Goal: Task Accomplishment & Management: Complete application form

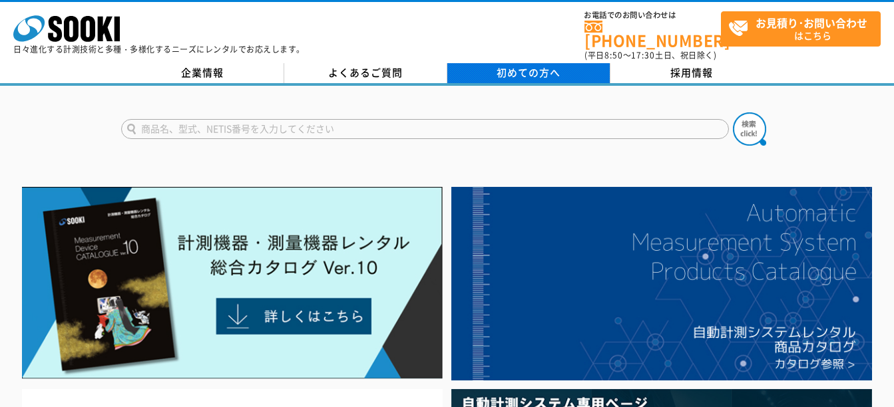
click at [528, 65] on span "初めての方へ" at bounding box center [528, 72] width 64 height 15
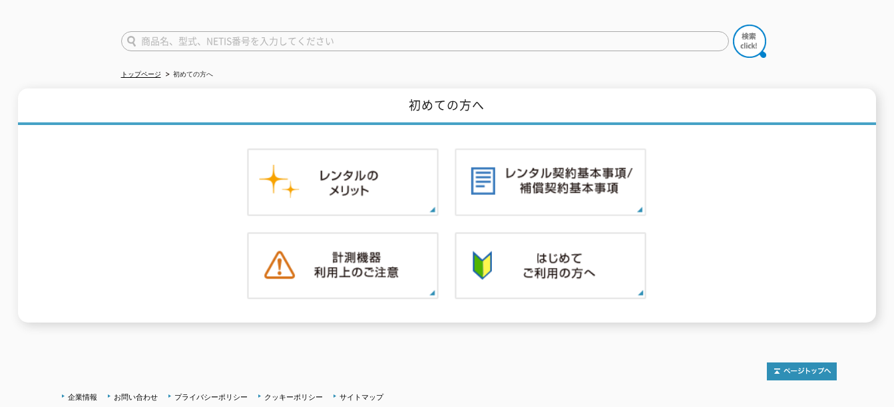
scroll to position [118, 0]
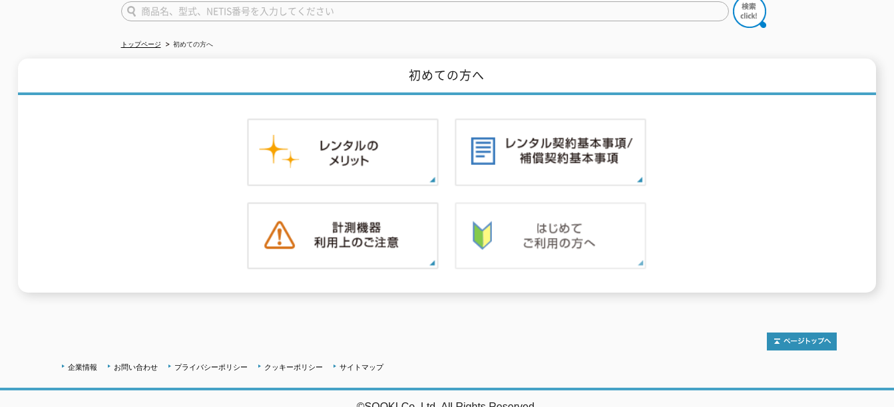
click at [556, 234] on img at bounding box center [550, 236] width 192 height 68
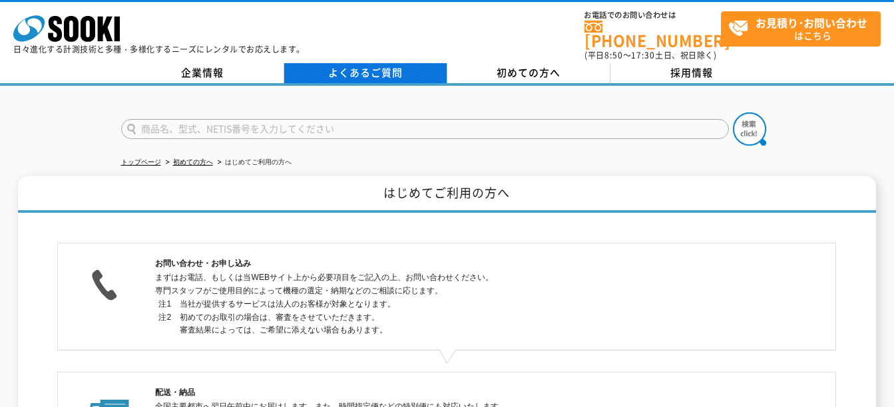
click at [358, 69] on link "よくあるご質問" at bounding box center [365, 73] width 163 height 20
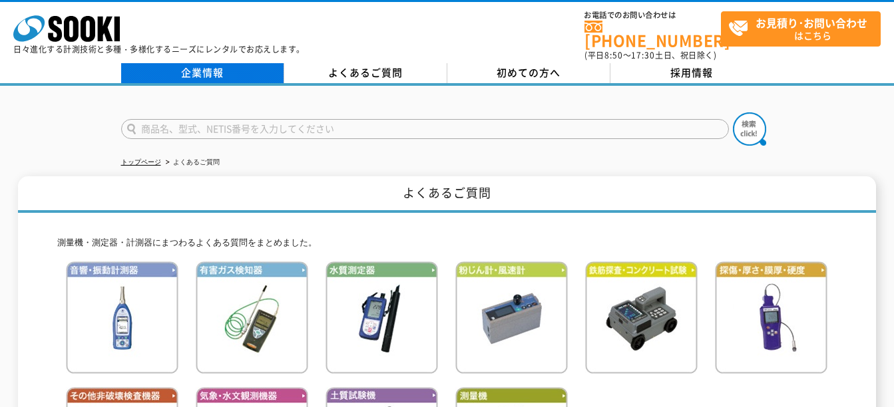
click at [205, 66] on link "企業情報" at bounding box center [202, 73] width 163 height 20
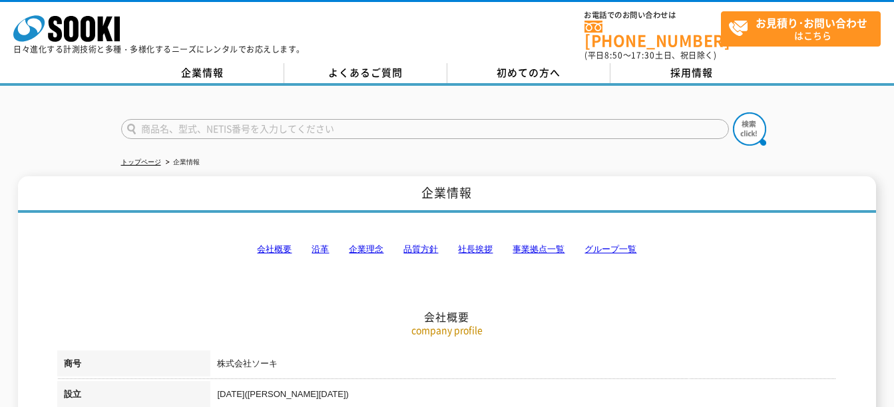
click at [275, 244] on link "会社概要" at bounding box center [274, 249] width 35 height 10
click at [142, 119] on input "text" at bounding box center [425, 129] width 608 height 20
type input "hn-chnp"
click at [751, 119] on img at bounding box center [749, 128] width 33 height 33
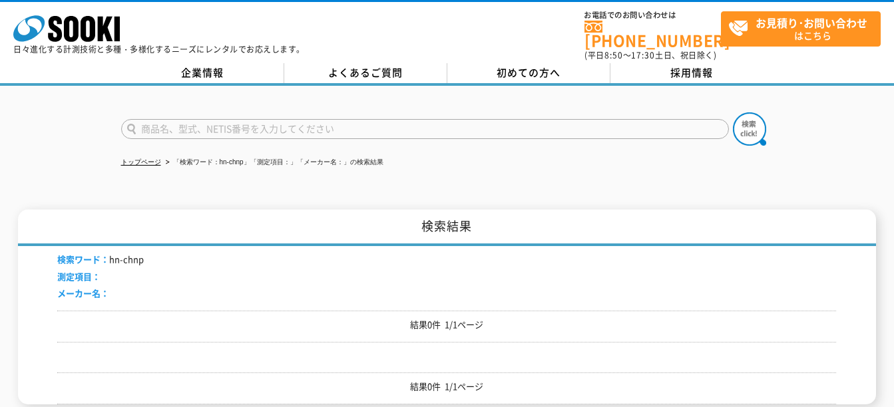
click at [149, 124] on input "text" at bounding box center [425, 129] width 608 height 20
type input "hn-chnr"
click at [742, 118] on img at bounding box center [749, 128] width 33 height 33
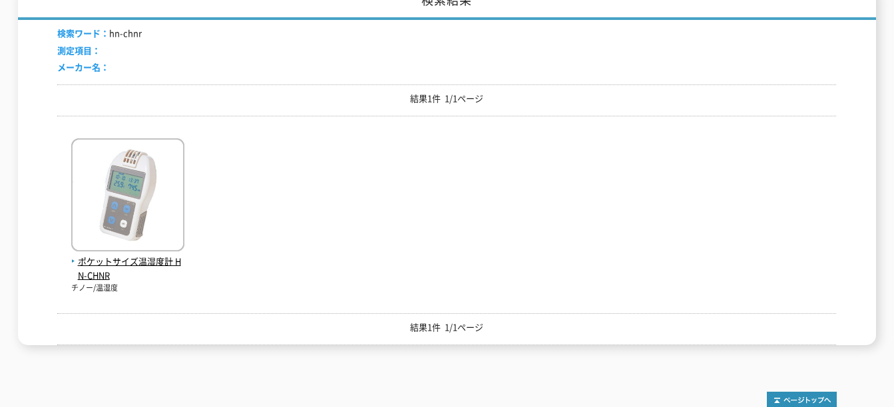
scroll to position [197, 0]
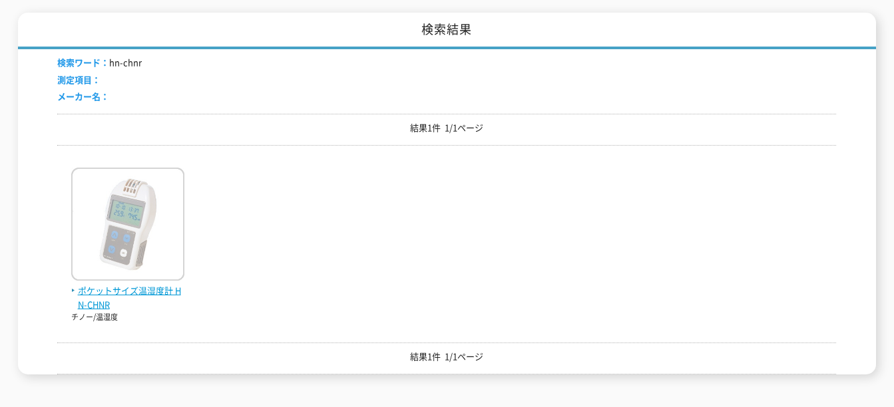
click at [96, 284] on span "ポケットサイズ温湿度計 HN-CHNR" at bounding box center [127, 298] width 113 height 28
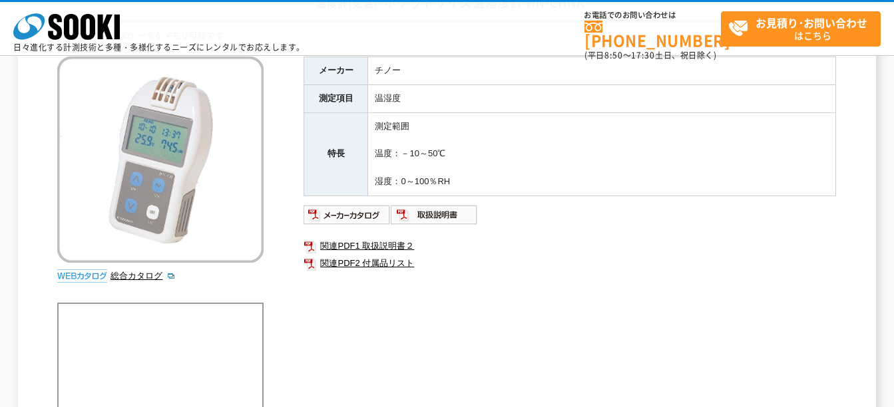
scroll to position [155, 0]
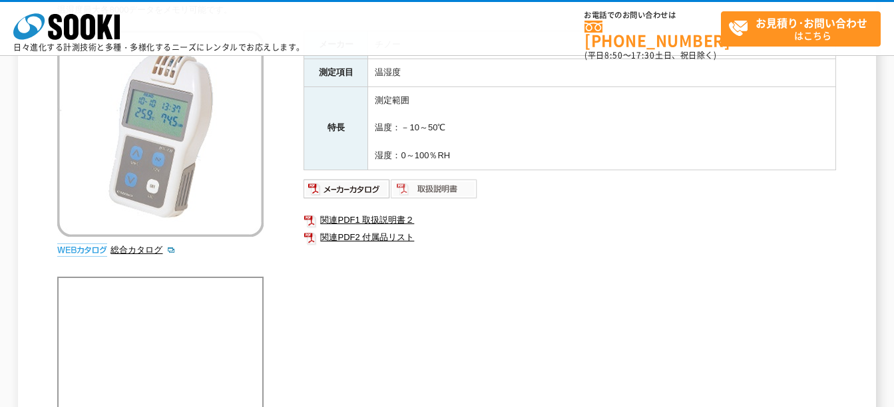
click at [443, 186] on img at bounding box center [434, 188] width 87 height 21
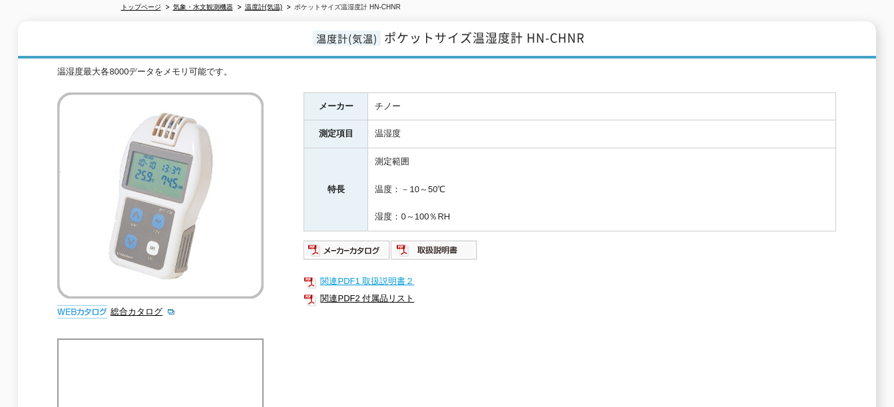
scroll to position [0, 0]
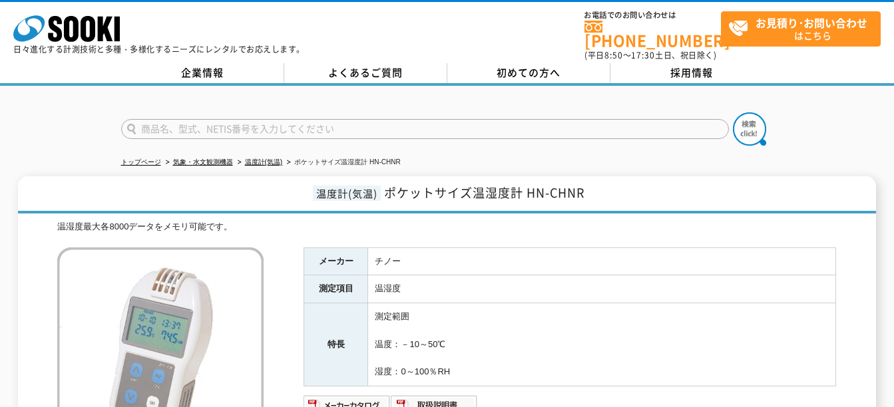
click at [804, 281] on td "温湿度" at bounding box center [602, 289] width 468 height 28
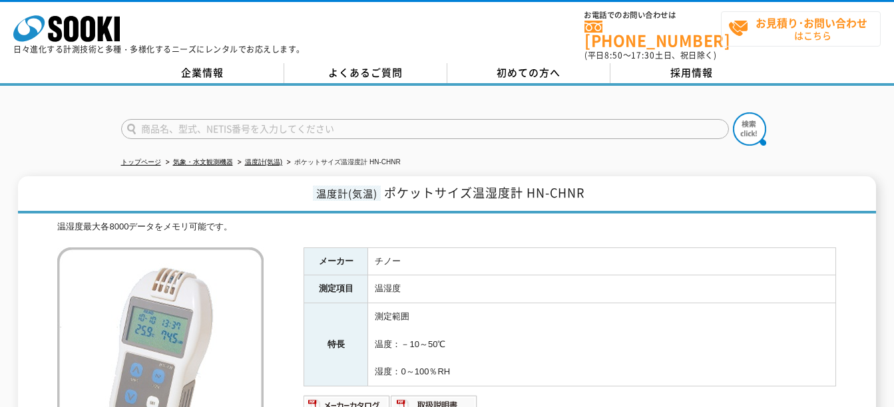
click at [799, 29] on span "お見積り･お問い合わせ はこちら" at bounding box center [804, 28] width 152 height 33
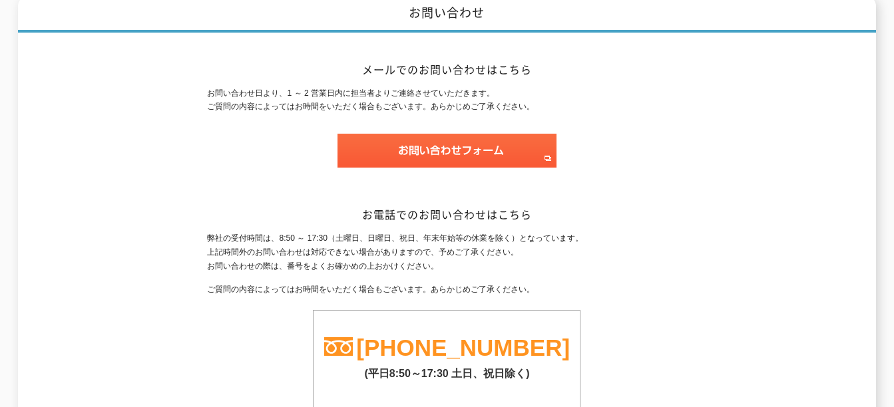
scroll to position [155, 0]
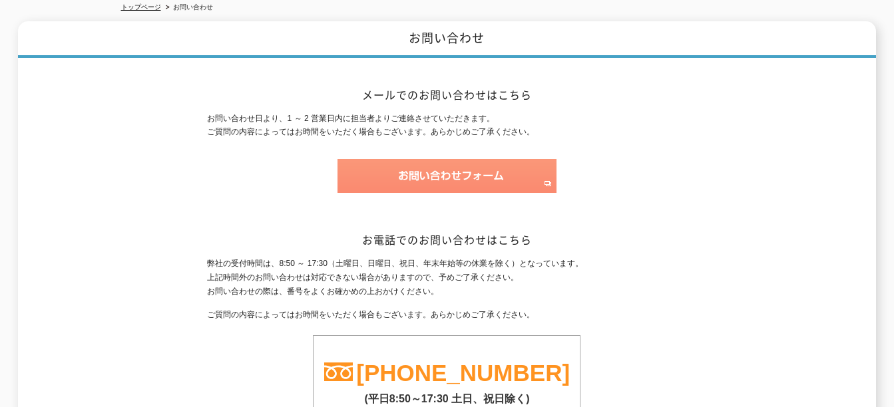
click at [468, 164] on img at bounding box center [446, 176] width 219 height 34
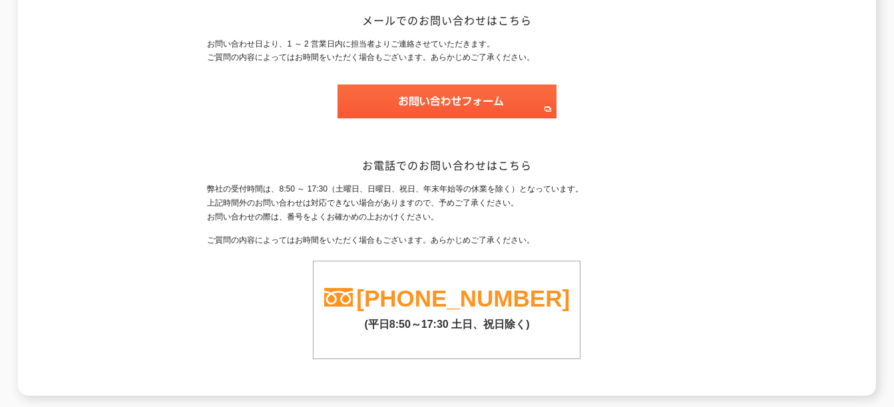
scroll to position [21, 0]
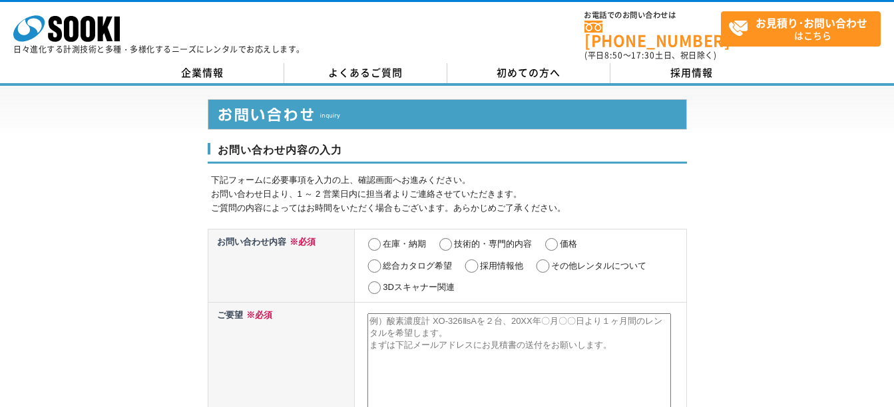
click at [551, 238] on input "価格" at bounding box center [551, 244] width 17 height 13
radio input "true"
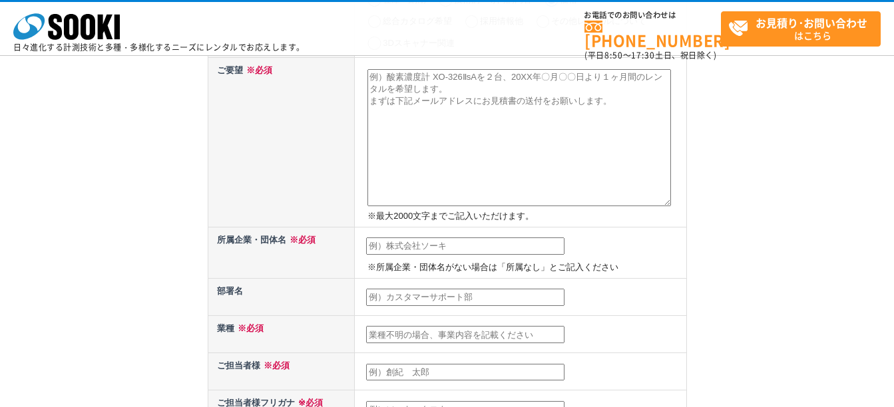
scroll to position [155, 0]
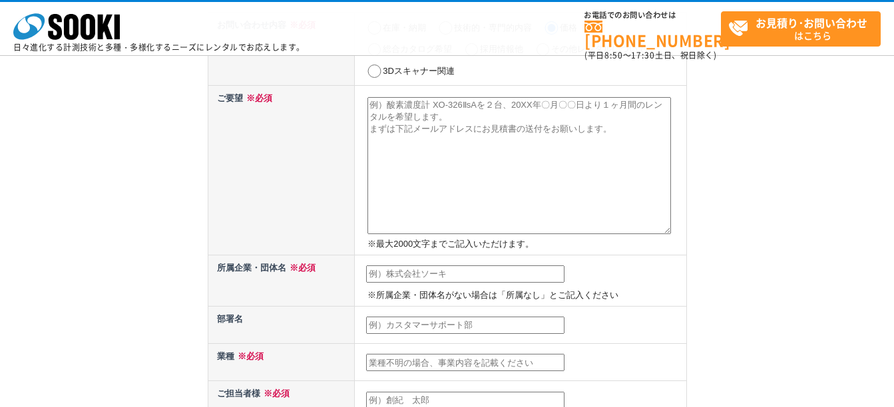
click at [373, 111] on textarea at bounding box center [518, 165] width 303 height 137
click at [369, 102] on textarea at bounding box center [518, 165] width 303 height 137
paste textarea "ポケットサイズ温湿度計 HN-CHNR"
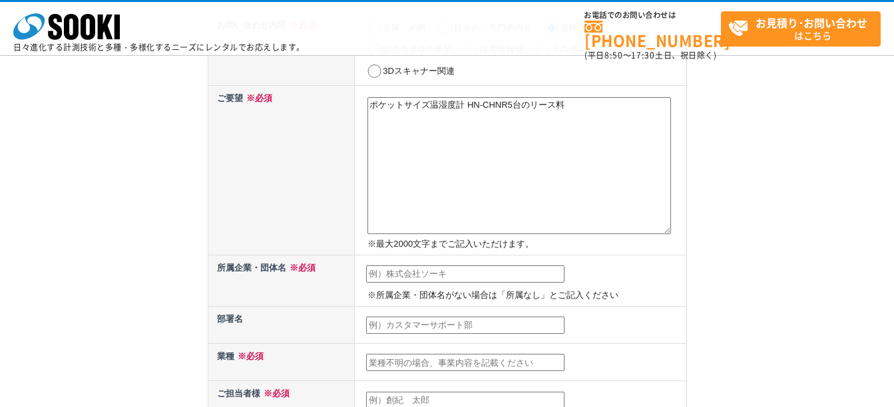
click at [530, 104] on textarea "ポケットサイズ温湿度計 HN-CHNR5台のリース料" at bounding box center [518, 165] width 303 height 137
click at [623, 104] on textarea "ポケットサイズ温湿度計 HN-CHNR5台の1週間程度のリース料" at bounding box center [518, 165] width 303 height 137
click at [375, 138] on textarea "ポケットサイズ温湿度計 HN-CHNR5台の1週間程度のリース料見積もりをお願いします。" at bounding box center [518, 165] width 303 height 137
click at [439, 121] on textarea "ポケットサイズ温湿度計 HN-CHNR5台の1週間程度のリース料見積もりをお願いします。" at bounding box center [518, 165] width 303 height 137
type textarea "ポケットサイズ温湿度計 HN-CHNR5台の1週間程度のリース料見積もりをお願いします。"
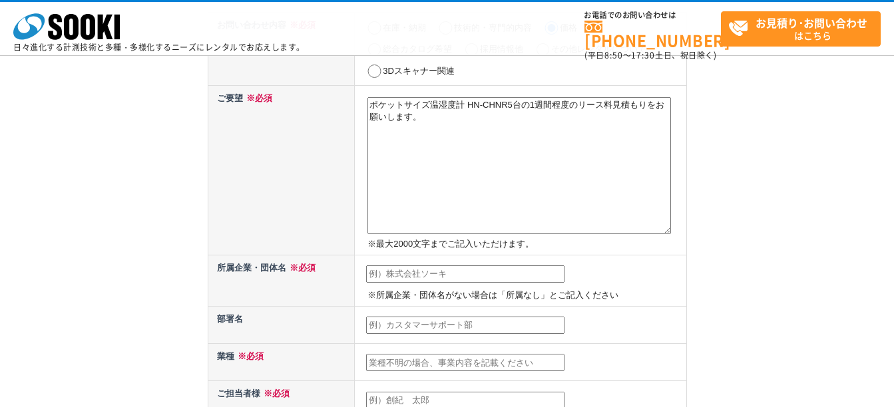
click at [374, 275] on input "text" at bounding box center [465, 274] width 198 height 17
type input "一般社団法人建築診断協会"
type input "山根　隆司"
type input "yamane1948@yahoo.co.jp"
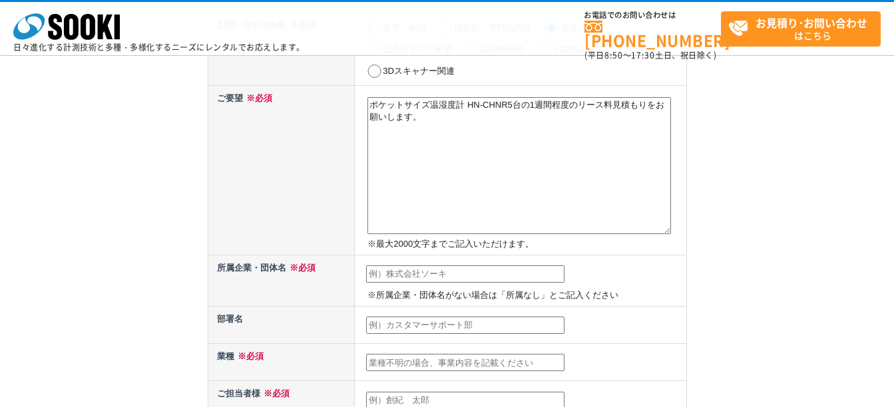
type input "259"
select select "14"
type input "中郡大磯町国府本郷91-5"
drag, startPoint x: 421, startPoint y: 273, endPoint x: 437, endPoint y: 271, distance: 16.1
click at [437, 271] on input "一般社団法人建築診断協会" at bounding box center [465, 274] width 198 height 17
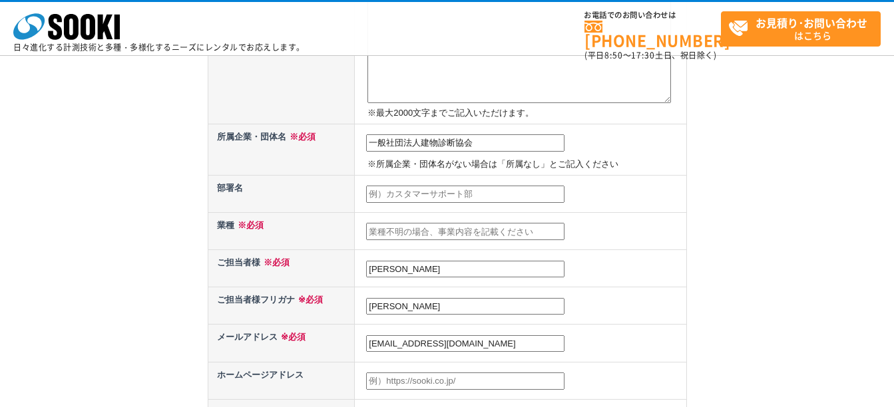
scroll to position [311, 0]
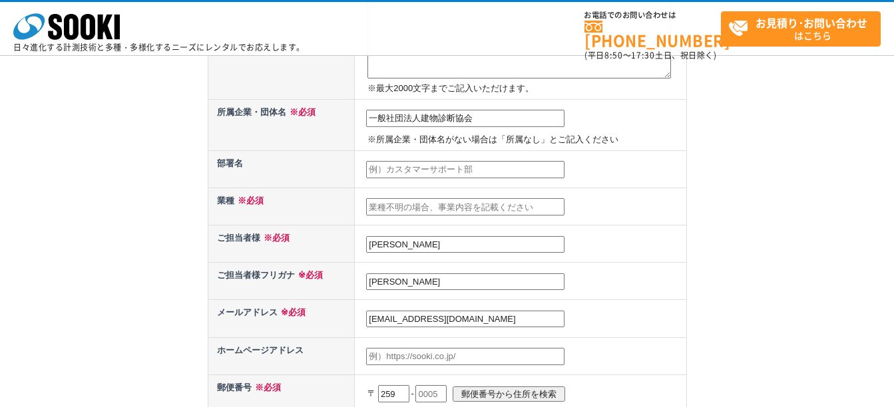
type input "一般社団法人建物診断協会"
click at [375, 206] on input "text" at bounding box center [465, 206] width 198 height 17
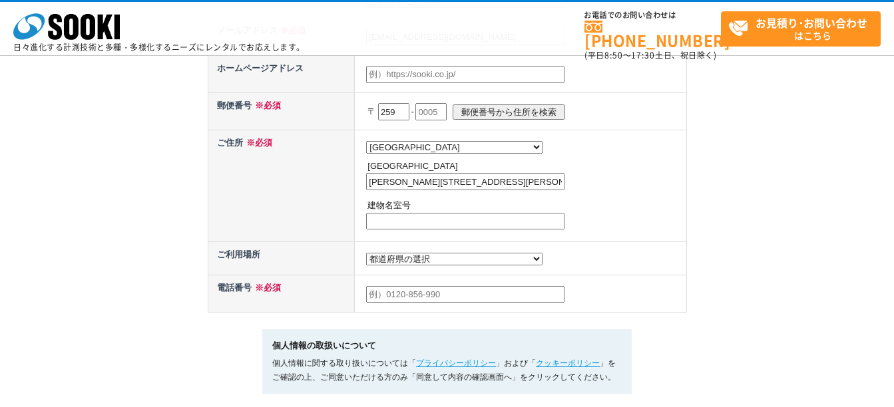
scroll to position [621, 0]
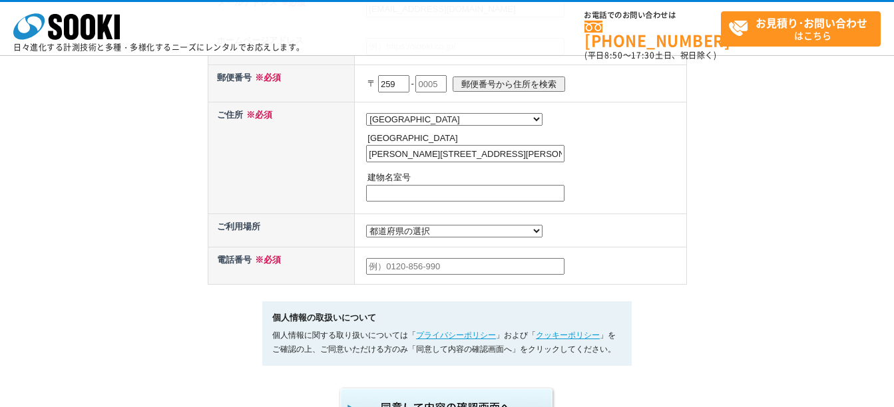
type input "建物診断"
click at [435, 233] on select "都道府県の選択 利用場所未定 北海道 青森県 岩手県 宮城県 秋田県 山形県 福島県 茨城県 栃木県 群馬県 埼玉県 千葉県 東京都 神奈川県 新潟県 富山県…" at bounding box center [454, 231] width 176 height 13
select select "13"
click at [366, 228] on select "都道府県の選択 利用場所未定 北海道 青森県 岩手県 宮城県 秋田県 山形県 福島県 茨城県 栃木県 群馬県 埼玉県 千葉県 東京都 神奈川県 新潟県 富山県…" at bounding box center [454, 231] width 176 height 13
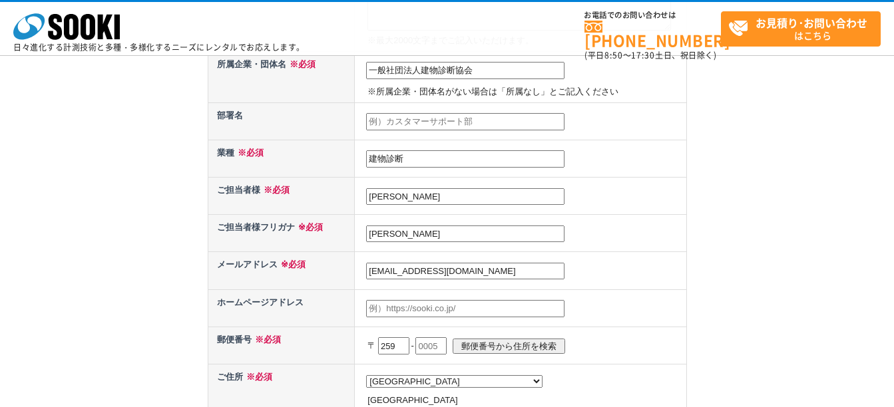
scroll to position [311, 0]
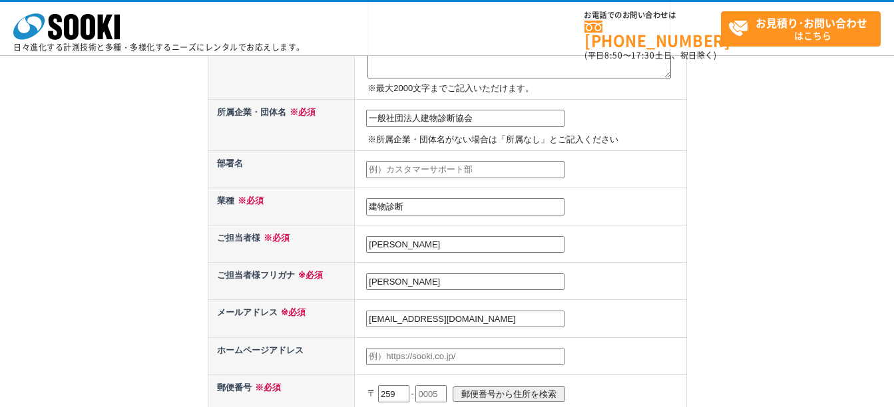
click at [383, 168] on input "text" at bounding box center [465, 169] width 198 height 17
type input "設備担当"
click at [611, 242] on td "山根　隆司" at bounding box center [520, 244] width 331 height 37
drag, startPoint x: 415, startPoint y: 282, endPoint x: 326, endPoint y: 285, distance: 88.5
click at [326, 285] on tr "ご担当者様フリガナ ※必須 山根　隆司" at bounding box center [447, 281] width 478 height 37
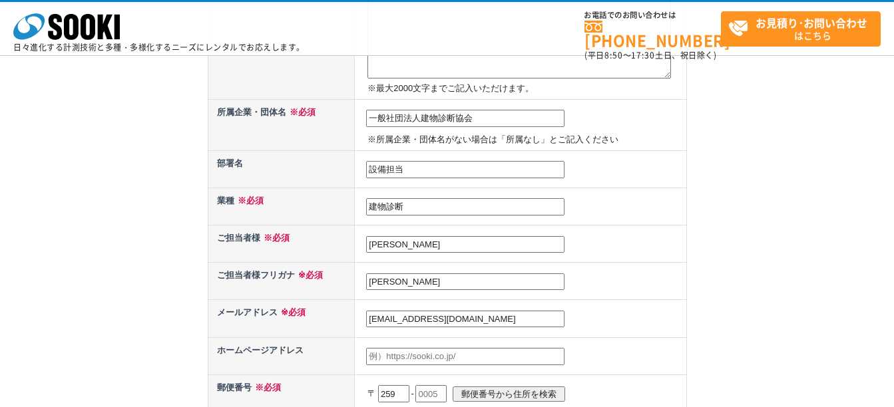
type input "山"
click at [406, 278] on input "ヤマネ" at bounding box center [465, 281] width 198 height 17
click at [392, 282] on input "ヤマネ" at bounding box center [465, 281] width 198 height 17
click at [686, 323] on table "お問い合わせ内容 ※必須 在庫・納期 技術的・専門的内容 価格 総合カタログ希望 採用情報他 その他レンタルについて 3Dスキャナー関連 ご要望 ※必須 ポケ…" at bounding box center [447, 225] width 479 height 739
click at [384, 277] on input "ヤマネ" at bounding box center [465, 281] width 198 height 17
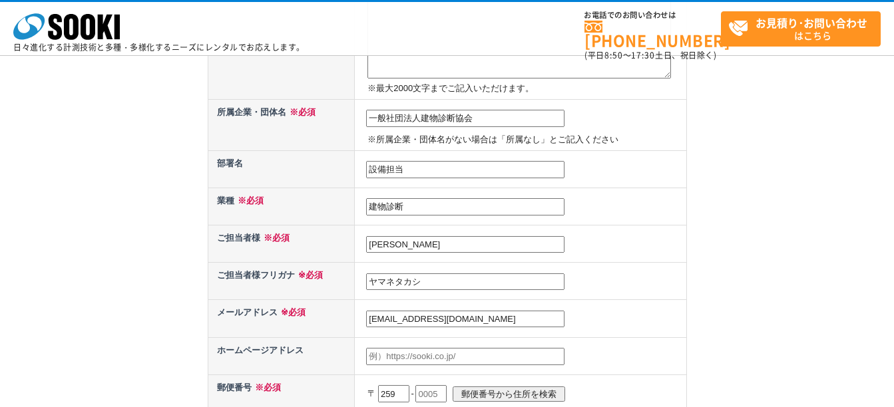
click at [394, 277] on input "ヤマネタカシ" at bounding box center [465, 281] width 198 height 17
type input "ヤマネ　タカシ"
click at [773, 316] on div "お問い合わせ内容の入力 下記フォームに必要事項を入力の上、確認画面へお進みください。 お問い合わせ日より、1 ～ 2 営業日内に担当者よりご連絡させていただき…" at bounding box center [447, 226] width 894 height 1027
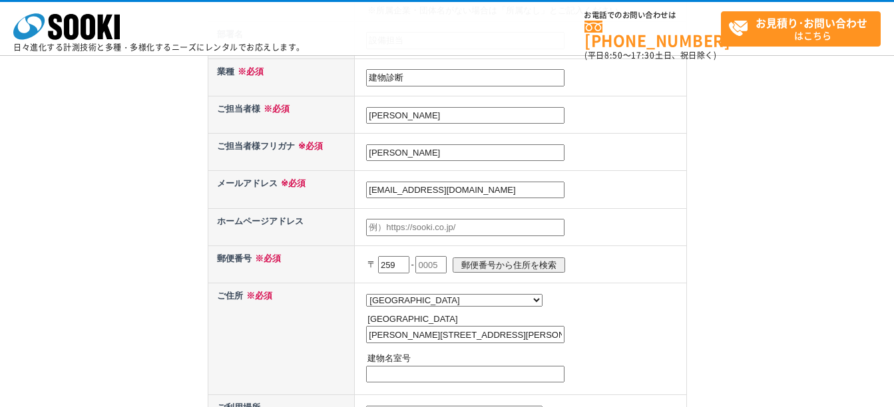
scroll to position [466, 0]
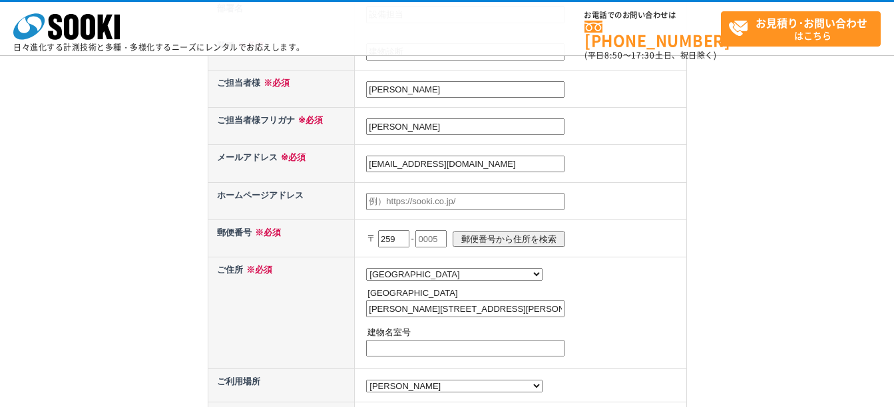
drag, startPoint x: 430, startPoint y: 236, endPoint x: 457, endPoint y: 239, distance: 27.4
click at [460, 238] on p "〒 259 - 郵便番号から住所を検索" at bounding box center [524, 238] width 315 height 29
type input "0001"
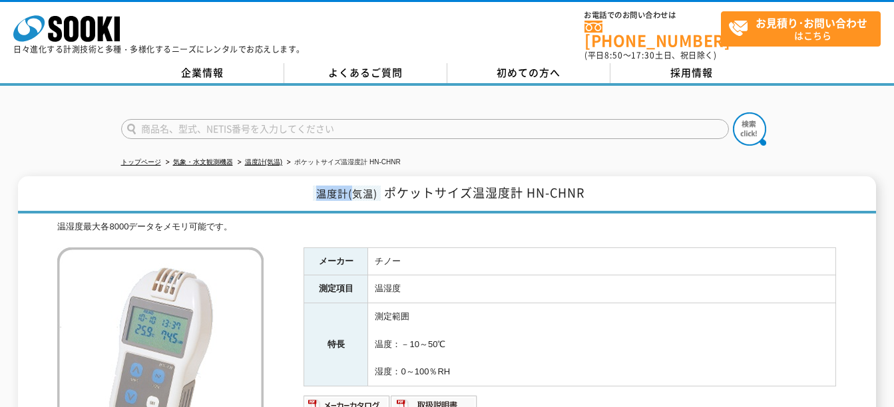
drag, startPoint x: 315, startPoint y: 186, endPoint x: 356, endPoint y: 188, distance: 40.7
click at [356, 188] on span "温度計(気温)" at bounding box center [347, 193] width 68 height 15
drag, startPoint x: 356, startPoint y: 188, endPoint x: 405, endPoint y: 188, distance: 48.6
click at [405, 188] on span "ポケットサイズ温湿度計 HN-CHNR" at bounding box center [484, 193] width 200 height 18
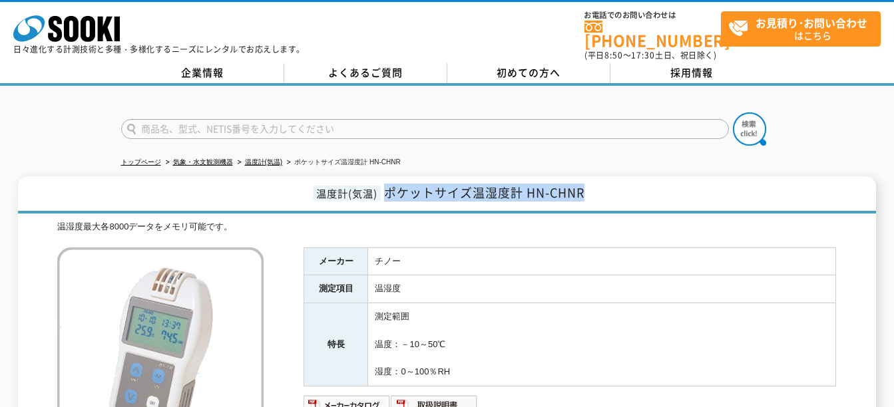
drag, startPoint x: 388, startPoint y: 185, endPoint x: 590, endPoint y: 184, distance: 202.3
click at [590, 184] on h1 "温度計(気温) ポケットサイズ温湿度計 HN-CHNR" at bounding box center [447, 194] width 858 height 37
drag, startPoint x: 590, startPoint y: 184, endPoint x: 558, endPoint y: 186, distance: 32.1
copy span "ポケットサイズ温湿度計 HN-CHNR"
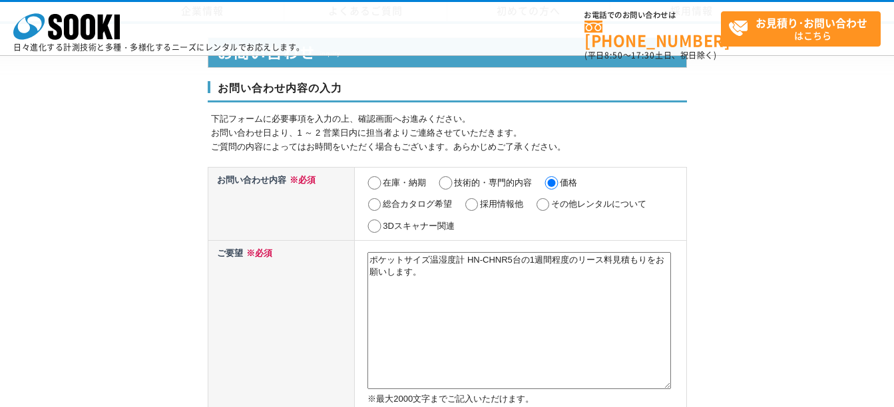
select select "14"
select select "13"
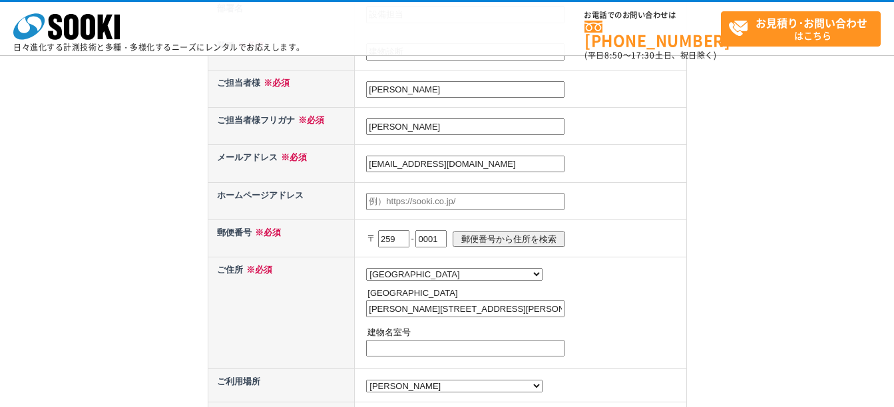
drag, startPoint x: 452, startPoint y: 241, endPoint x: 420, endPoint y: 246, distance: 33.0
click at [420, 246] on p "〒 259 - 0001 郵便番号から住所を検索" at bounding box center [524, 238] width 315 height 29
type input "0111"
click at [746, 285] on div "お問い合わせ内容の入力 下記フォームに必要事項を入力の上、確認画面へお進みください。 お問い合わせ日より、1 ～ 2 営業日内に担当者よりご連絡させていただき…" at bounding box center [447, 71] width 894 height 1027
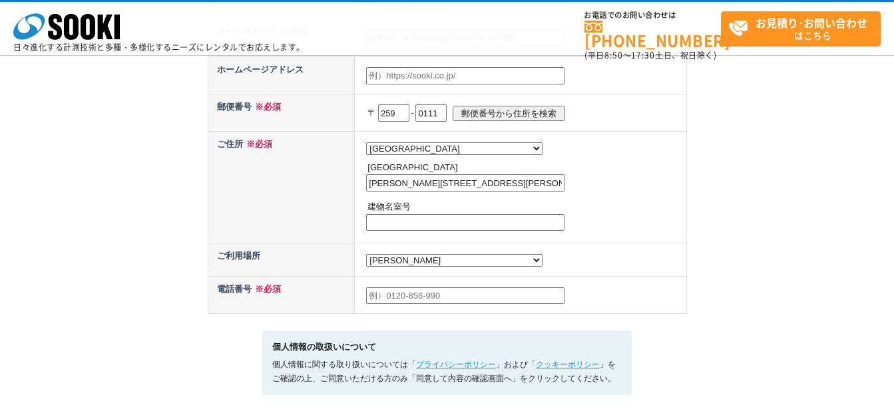
scroll to position [621, 0]
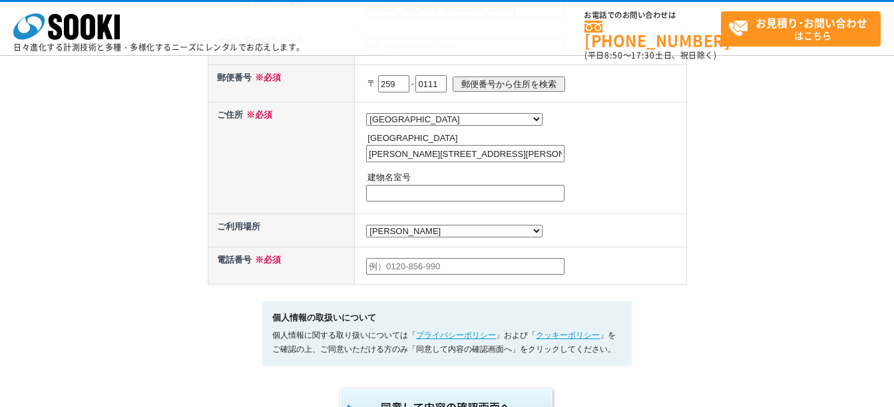
drag, startPoint x: 370, startPoint y: 271, endPoint x: 465, endPoint y: 285, distance: 96.2
click at [465, 284] on td at bounding box center [520, 265] width 331 height 37
type input "090-3342-5454"
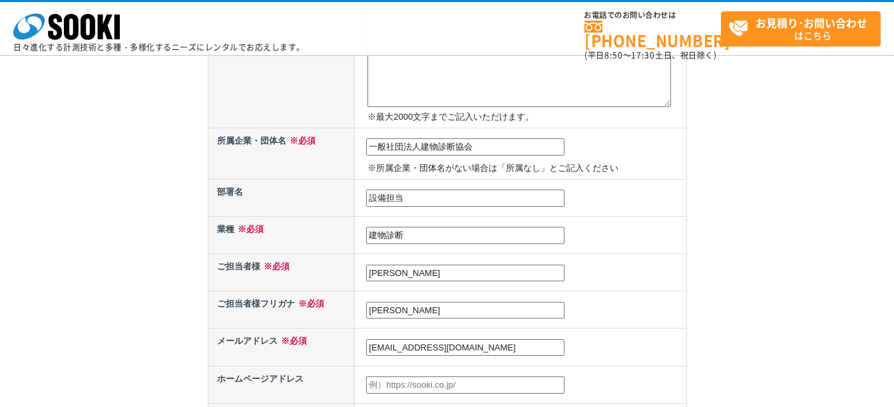
scroll to position [311, 0]
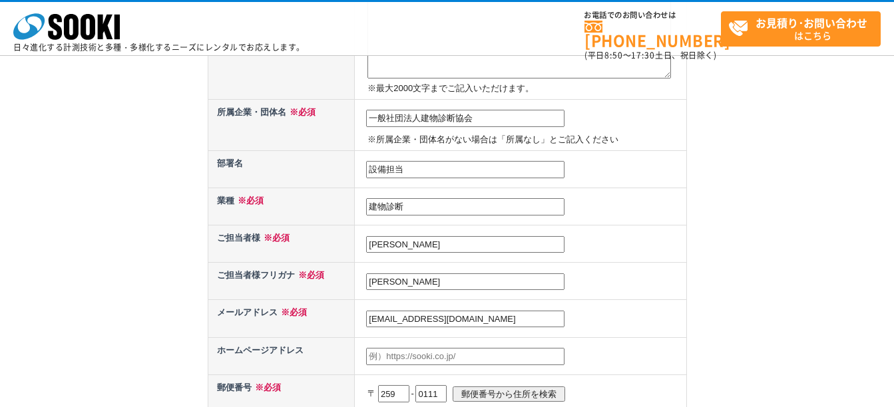
click at [408, 170] on input "設備担当" at bounding box center [465, 169] width 198 height 17
drag, startPoint x: 408, startPoint y: 164, endPoint x: 363, endPoint y: 167, distance: 45.4
click at [363, 167] on td "設備担当" at bounding box center [520, 168] width 331 height 37
type input "代表"
click at [691, 236] on div "お問い合わせ内容の入力 下記フォームに必要事項を入力の上、確認画面へお進みください。 お問い合わせ日より、1 ～ 2 営業日内に担当者よりご連絡させていただき…" at bounding box center [447, 226] width 894 height 1027
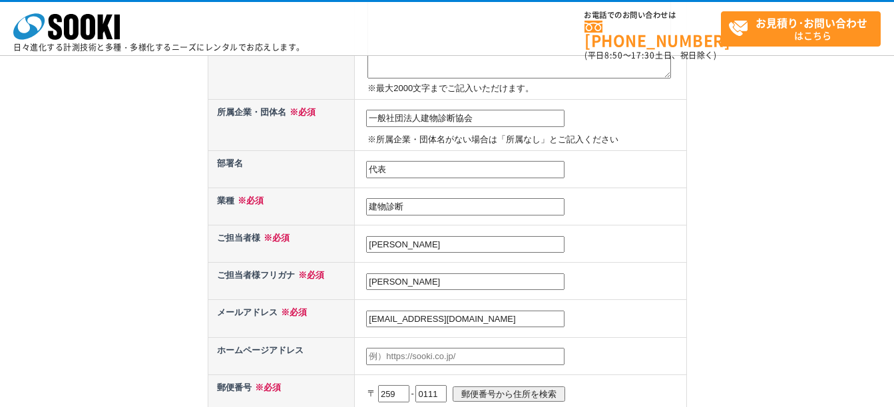
click at [385, 160] on td "代表" at bounding box center [520, 168] width 331 height 37
drag, startPoint x: 389, startPoint y: 166, endPoint x: 360, endPoint y: 166, distance: 29.3
click at [360, 166] on td "代表" at bounding box center [520, 168] width 331 height 37
click at [648, 227] on td "山根　隆司" at bounding box center [520, 244] width 331 height 37
drag, startPoint x: 414, startPoint y: 246, endPoint x: 369, endPoint y: 244, distance: 44.7
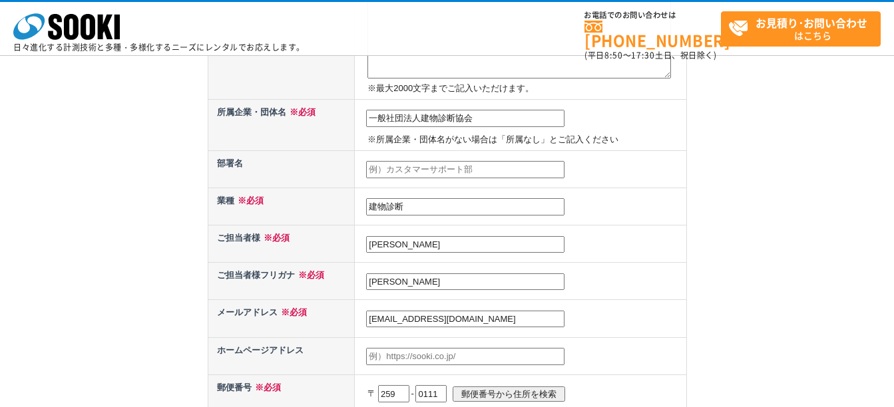
click at [369, 244] on input "山根　隆司" at bounding box center [465, 244] width 198 height 17
type input "山田"
click at [825, 275] on div "お問い合わせ内容の入力 下記フォームに必要事項を入力の上、確認画面へお進みください。 お問い合わせ日より、1 ～ 2 営業日内に担当者よりご連絡させていただき…" at bounding box center [447, 226] width 894 height 1027
click at [375, 169] on input "text" at bounding box center [465, 169] width 198 height 17
type input "設備担当"
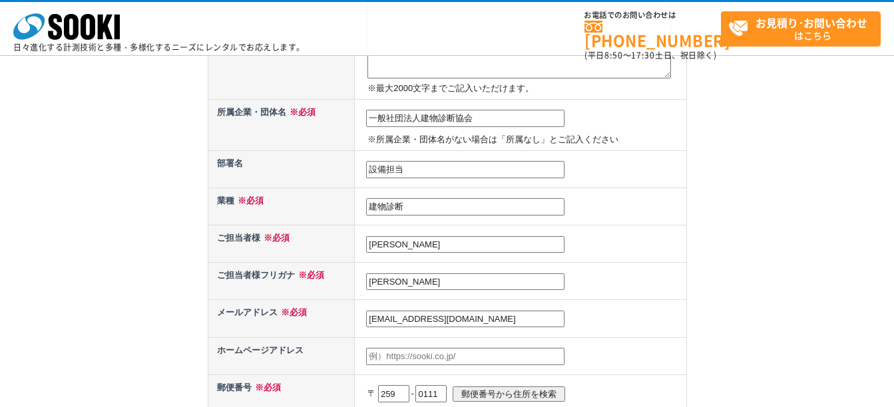
click at [648, 218] on td "建物診断" at bounding box center [520, 206] width 331 height 37
drag, startPoint x: 387, startPoint y: 242, endPoint x: 361, endPoint y: 238, distance: 25.5
click at [361, 238] on td "山田" at bounding box center [520, 244] width 331 height 37
type input "山根　隆司"
click at [679, 288] on td "ヤマネ　タカシ" at bounding box center [520, 281] width 331 height 37
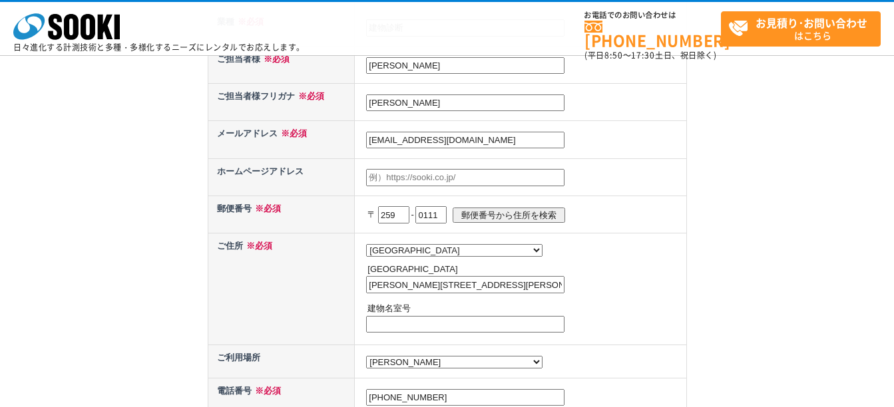
scroll to position [466, 0]
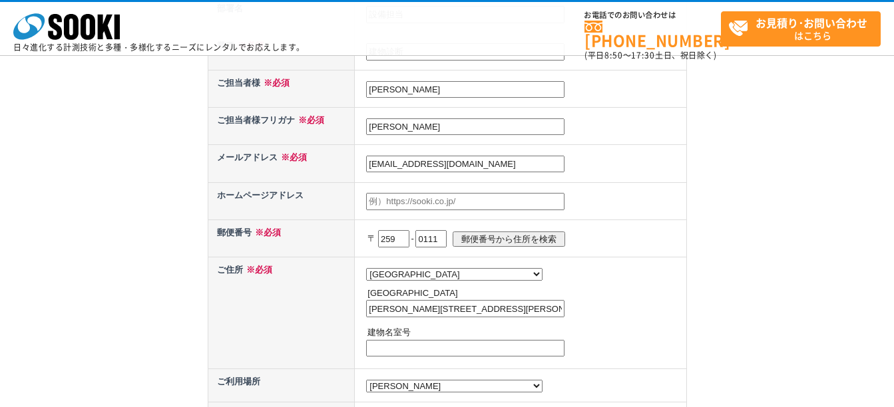
click at [846, 219] on div "お問い合わせ内容の入力 下記フォームに必要事項を入力の上、確認画面へお進みください。 お問い合わせ日より、1 ～ 2 営業日内に担当者よりご連絡させていただき…" at bounding box center [447, 71] width 894 height 1027
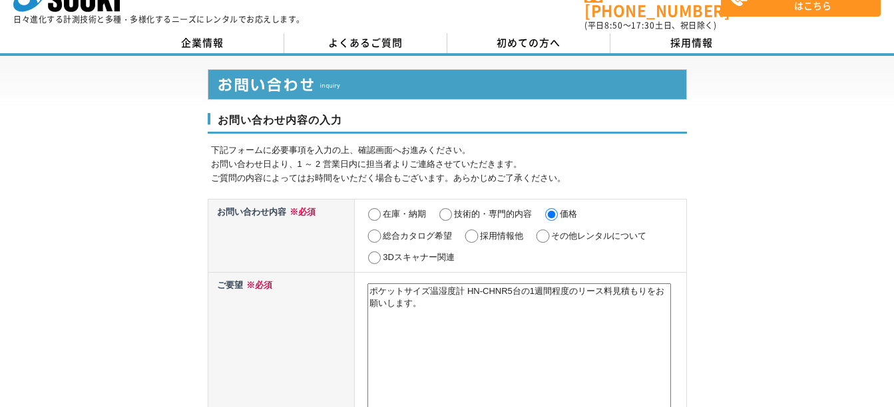
scroll to position [0, 0]
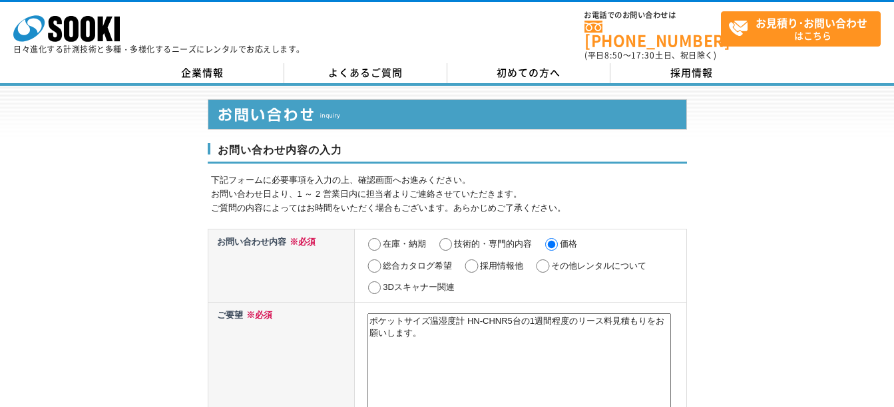
click at [542, 260] on input "その他レンタルについて" at bounding box center [542, 266] width 17 height 13
radio input "true"
click at [556, 238] on input "価格" at bounding box center [551, 244] width 17 height 13
radio input "true"
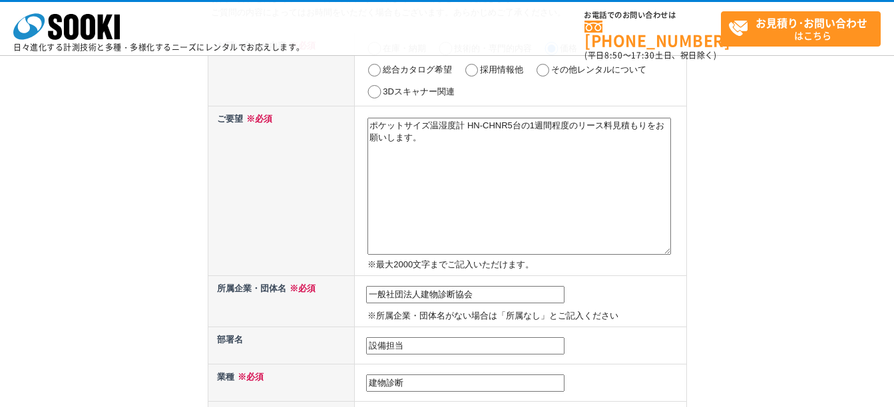
scroll to position [155, 0]
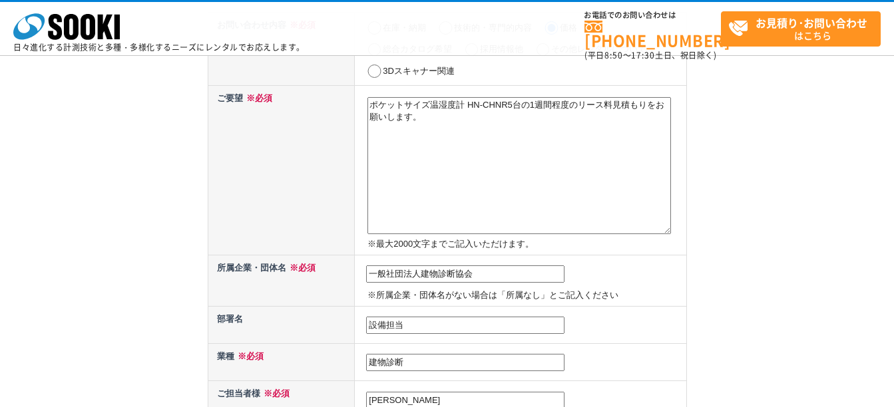
click at [425, 123] on textarea "ポケットサイズ温湿度計 HN-CHNR5台の1週間程度のリース料見積もりをお願いします。" at bounding box center [518, 165] width 303 height 137
click at [729, 217] on div "お問い合わせ内容の入力 下記フォームに必要事項を入力の上、確認画面へお進みください。 お問い合わせ日より、1 ～ 2 営業日内に担当者よりご連絡させていただき…" at bounding box center [447, 382] width 894 height 1027
drag, startPoint x: 372, startPoint y: 143, endPoint x: 488, endPoint y: 152, distance: 116.8
click at [488, 152] on textarea "ポケットサイズ温湿度計 HN-CHNR5台の1週間程度のリース料見積もりをお願いします。 送り先は下記メールアドレス" at bounding box center [518, 165] width 303 height 137
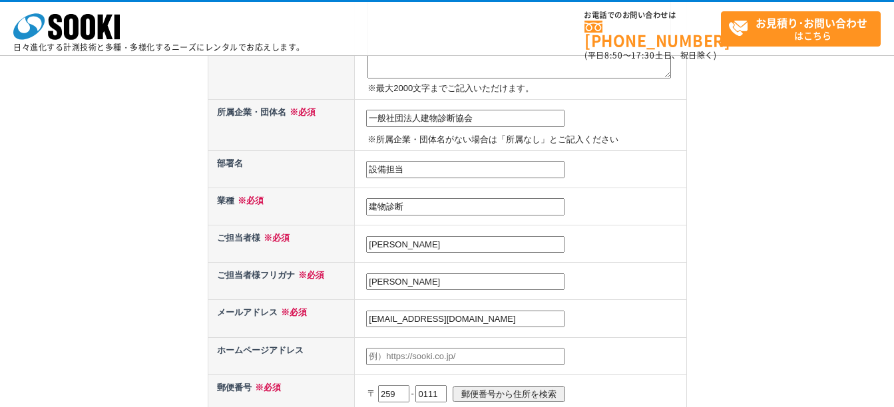
type textarea "ポケットサイズ温湿度計 HN-CHNR5台の1週間程度のリース料見積もりをお願いします。"
drag, startPoint x: 405, startPoint y: 174, endPoint x: 360, endPoint y: 178, distance: 45.4
click at [360, 178] on td "設備担当" at bounding box center [520, 168] width 331 height 37
type input "代表"
drag, startPoint x: 415, startPoint y: 241, endPoint x: 358, endPoint y: 248, distance: 57.0
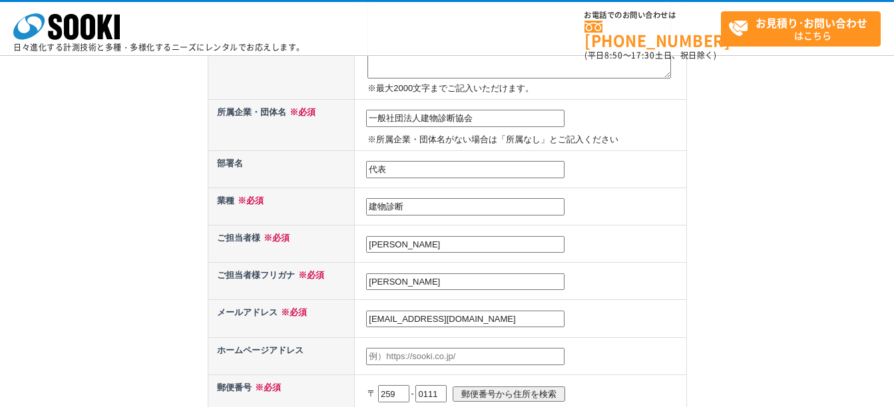
click at [358, 248] on td "山根　隆司" at bounding box center [520, 244] width 331 height 37
type input "山田　保"
drag, startPoint x: 387, startPoint y: 279, endPoint x: 396, endPoint y: 279, distance: 9.3
click at [396, 279] on input "ヤマネ　タカシ" at bounding box center [465, 281] width 198 height 17
drag, startPoint x: 390, startPoint y: 285, endPoint x: 397, endPoint y: 282, distance: 7.2
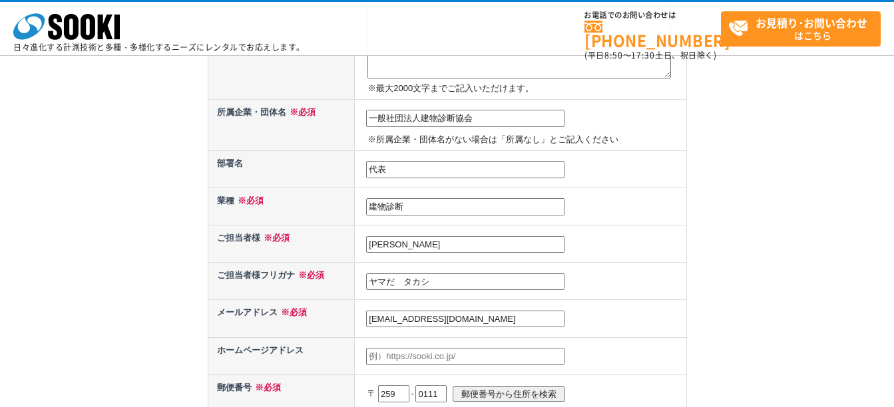
click at [397, 282] on input "ヤマだ　タカシ" at bounding box center [465, 281] width 198 height 17
drag, startPoint x: 413, startPoint y: 283, endPoint x: 431, endPoint y: 281, distance: 18.2
click at [431, 281] on input "ヤマダ　タカシ" at bounding box center [465, 281] width 198 height 17
type input "ヤマダ　タモツ"
drag, startPoint x: 394, startPoint y: 317, endPoint x: 428, endPoint y: 317, distance: 33.9
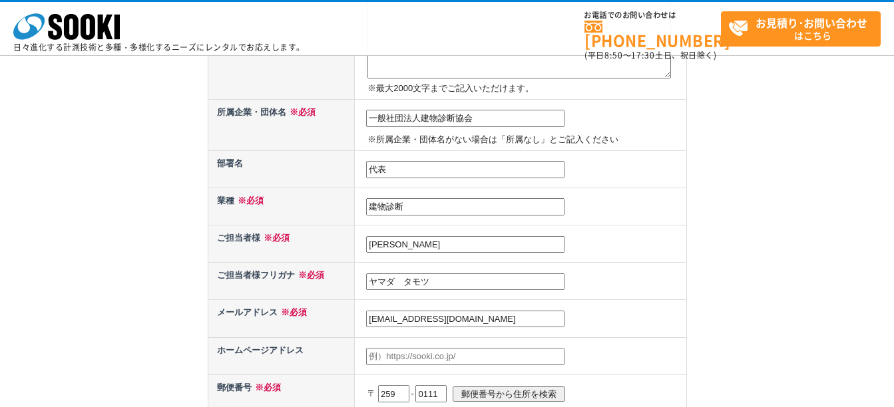
click at [428, 317] on input "yamane1948@yahoo.co.jp" at bounding box center [465, 319] width 198 height 17
drag, startPoint x: 369, startPoint y: 317, endPoint x: 423, endPoint y: 314, distance: 54.0
click at [423, 314] on input "yamane1948@yahoo.co.jp" at bounding box center [465, 319] width 198 height 17
click at [457, 315] on input "yamada@yahoo.co.jp" at bounding box center [465, 319] width 198 height 17
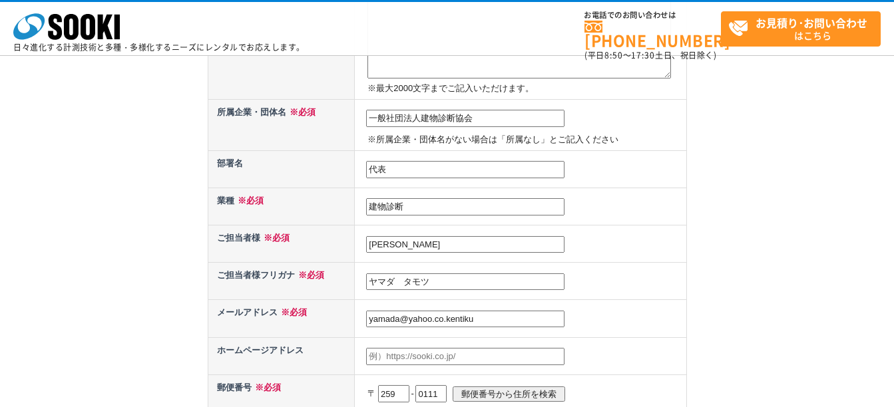
click at [421, 328] on td "yamada@yahoo.co.kentiku" at bounding box center [520, 318] width 331 height 37
click at [401, 319] on input "yamada@yahoo.co.kentiku" at bounding box center [465, 319] width 198 height 17
drag, startPoint x: 514, startPoint y: 323, endPoint x: 552, endPoint y: 318, distance: 38.2
click at [552, 318] on input "yamadakentikusenioor@yahoo.co.kentiku" at bounding box center [465, 319] width 198 height 17
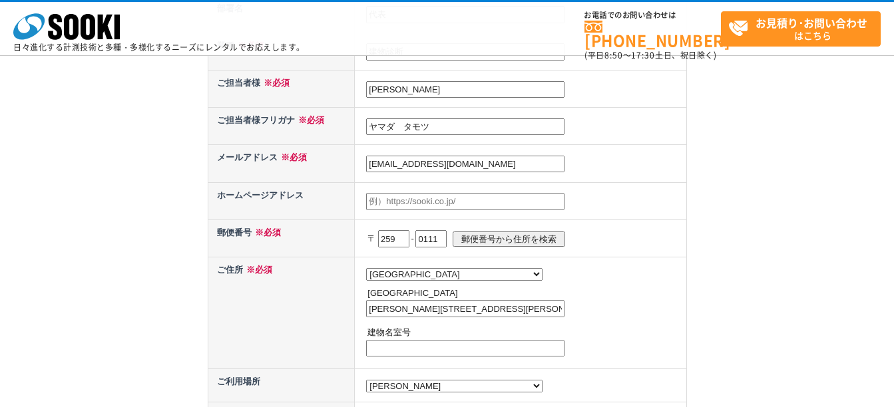
type input "yamadakentikusenioor@yahoo.co.jp"
drag, startPoint x: 406, startPoint y: 237, endPoint x: 355, endPoint y: 236, distance: 50.6
click at [355, 236] on td "〒 259 - 0111 郵便番号から住所を検索" at bounding box center [520, 238] width 331 height 37
type input "133"
drag, startPoint x: 454, startPoint y: 235, endPoint x: 425, endPoint y: 240, distance: 30.3
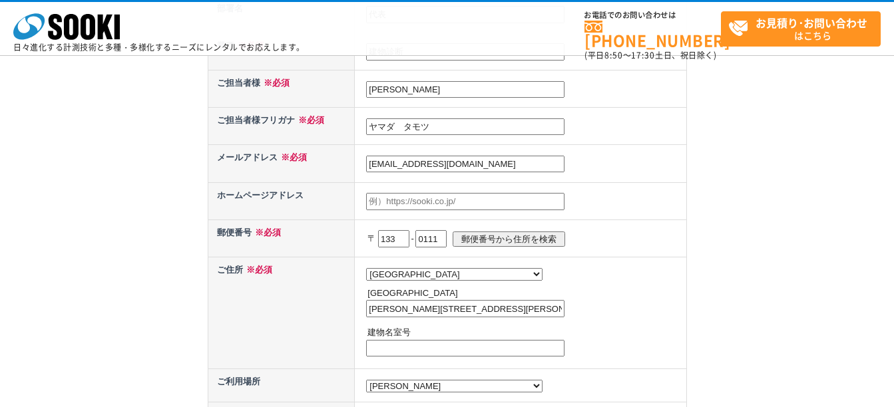
click at [425, 239] on input "0111" at bounding box center [430, 238] width 31 height 17
type input "0051"
click at [622, 236] on p "〒 133 - 0051 郵便番号から住所を検索" at bounding box center [524, 238] width 315 height 29
click at [437, 274] on select "都道府県の選択 北海道 青森県 岩手県 宮城県 秋田県 山形県 福島県 茨城県 栃木県 群馬県 埼玉県 千葉県 東京都 神奈川県 新潟県 富山県 石川県 福井…" at bounding box center [454, 274] width 176 height 13
select select "13"
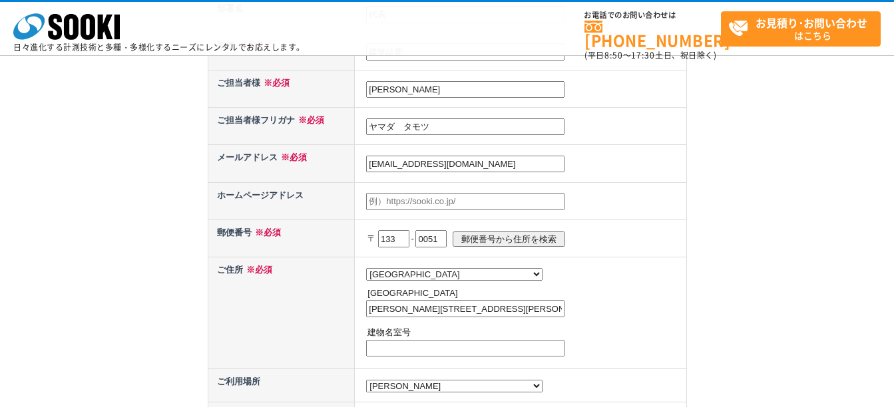
click at [366, 268] on select "都道府県の選択 北海道 青森県 岩手県 宮城県 秋田県 山形県 福島県 茨城県 栃木県 群馬県 埼玉県 千葉県 東京都 神奈川県 新潟県 富山県 石川県 福井…" at bounding box center [454, 274] width 176 height 13
click at [522, 234] on input "郵便番号から住所を検索" at bounding box center [508, 239] width 112 height 15
click at [448, 310] on input "江戸川区北小岩" at bounding box center [465, 308] width 198 height 17
type input "江戸川区北小岩8-25-8"
click at [382, 354] on input "text" at bounding box center [465, 348] width 198 height 17
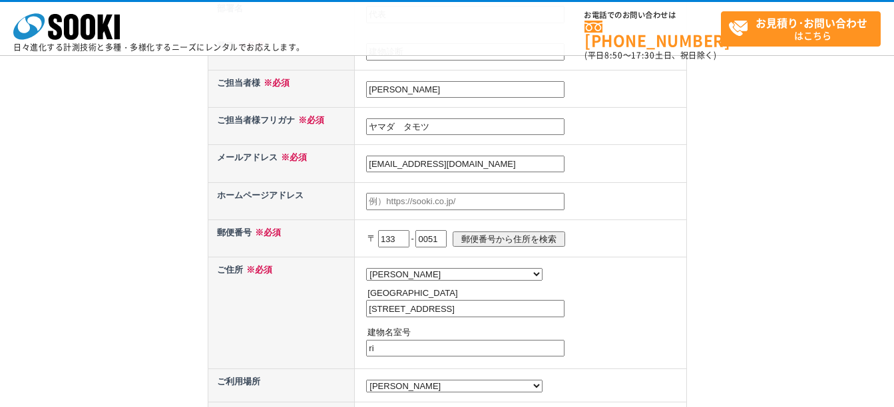
type input "r"
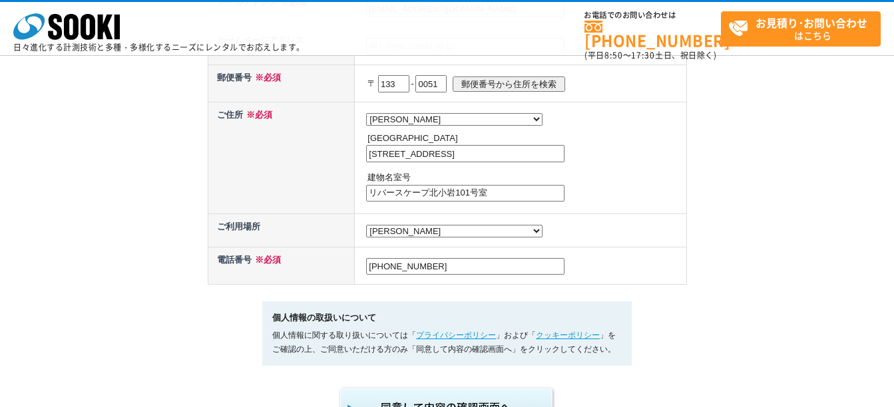
type input "リバースケープ北小岩101号室"
drag, startPoint x: 451, startPoint y: 276, endPoint x: 349, endPoint y: 279, distance: 101.9
click at [349, 279] on tr "電話番号 ※必須 090-3342-5454" at bounding box center [447, 265] width 478 height 37
type input "0"
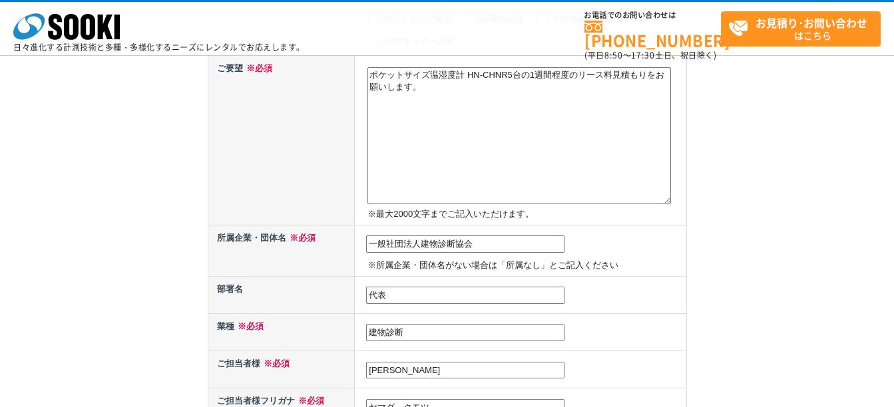
scroll to position [155, 0]
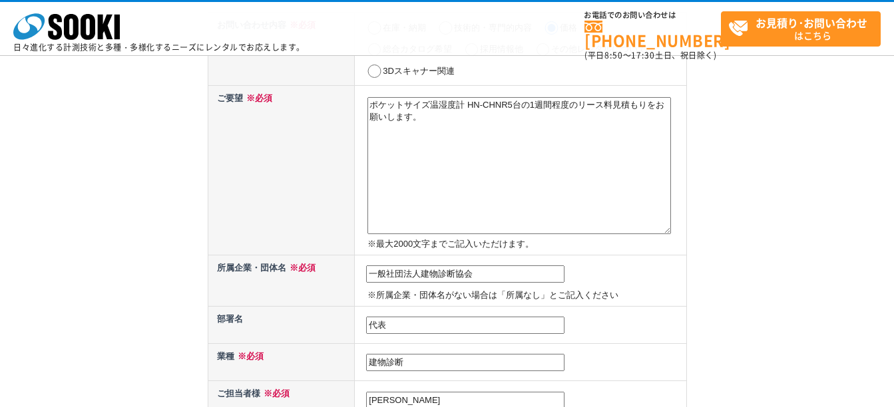
type input "080-3232-3460"
click at [433, 124] on textarea "ポケットサイズ温湿度計 HN-CHNR5台の1週間程度のリース料見積もりをお願いします。" at bounding box center [518, 165] width 303 height 137
click at [461, 149] on textarea "ポケットサイズ温湿度計 HN-CHNR5台の1週間程度のリース料見積もりをお願いします。 見積りは下記メールと私山根隆司" at bounding box center [518, 165] width 303 height 137
click at [504, 150] on textarea "ポケットサイズ温湿度計 HN-CHNR5台の1週間程度のリース料見積もりをお願いします。 見積りは下記メールと私山根隆司" at bounding box center [518, 165] width 303 height 137
drag, startPoint x: 462, startPoint y: 148, endPoint x: 468, endPoint y: 174, distance: 26.6
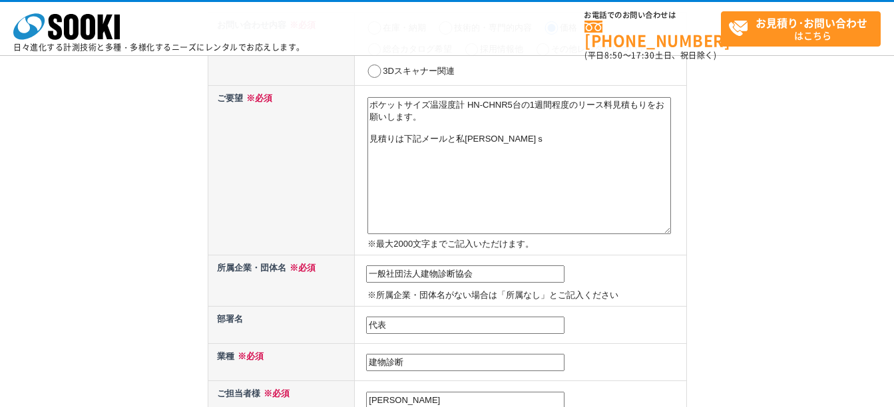
click at [462, 149] on textarea "ポケットサイズ温湿度計 HN-CHNR5台の1週間程度のリース料見積もりをお願いします。 見積りは下記メールと私山根隆司ｓ" at bounding box center [518, 165] width 303 height 137
click at [541, 142] on textarea "ポケットサイズ温湿度計 HN-CHNR5台の1週間程度のリース料見積もりをお願いします。 見積りは下記メールと私設備担当山根隆司ｓ" at bounding box center [518, 165] width 303 height 137
click at [464, 146] on textarea "ポケットサイズ温湿度計 HN-CHNR5台の1週間程度のリース料見積もりをお願いします。 見積りは下記メールと私設備担当山根隆司メールアドレス" at bounding box center [518, 165] width 303 height 137
click at [502, 158] on textarea "ポケットサイズ温湿度計 HN-CHNR5台の1週間程度のリース料見積もりをお願いします。 見積りは下記メールと私 設備担当山根隆司メールアドレス" at bounding box center [518, 165] width 303 height 137
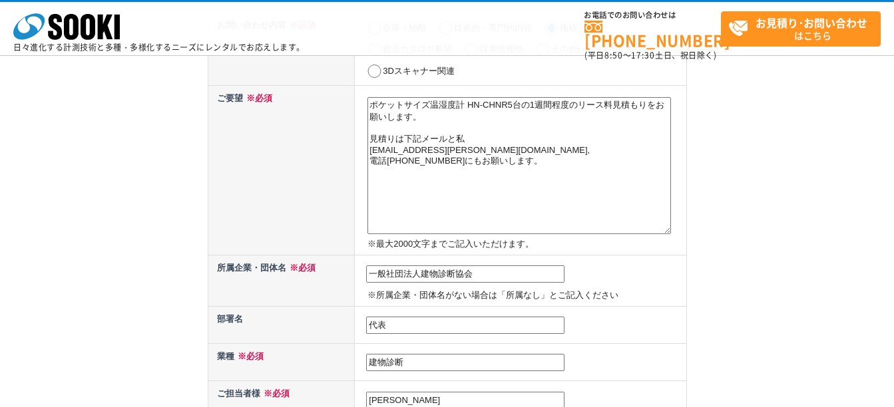
click at [404, 154] on textarea "ポケットサイズ温湿度計 HN-CHNR5台の1週間程度のリース料見積もりをお願いします。 見積りは下記メールと私 設備担当山根隆司メールアドレスyamane1…" at bounding box center [518, 165] width 303 height 137
click at [458, 202] on textarea "ポケットサイズ温湿度計 HN-CHNR5台の1週間程度のリース料見積もりをお願いします。 見積りは下記メールと私 設備担当　山根隆司メールアドレスyamane…" at bounding box center [518, 165] width 303 height 137
click at [461, 200] on textarea "ポケットサイズ温湿度計 HN-CHNR5台の1週間程度のリース料見積もりをお願いします。 見積りは下記メールと私 設備担当　山根隆司メールアドレスyamane…" at bounding box center [518, 165] width 303 height 137
drag, startPoint x: 464, startPoint y: 198, endPoint x: 505, endPoint y: 162, distance: 53.8
click at [506, 163] on textarea "ポケットサイズ温湿度計 HN-CHNR5台の1週間程度のリース料見積もりをお願いします。 見積りは下記メールと私 設備担当　山根隆司メールアドレスyamane…" at bounding box center [518, 165] width 303 height 137
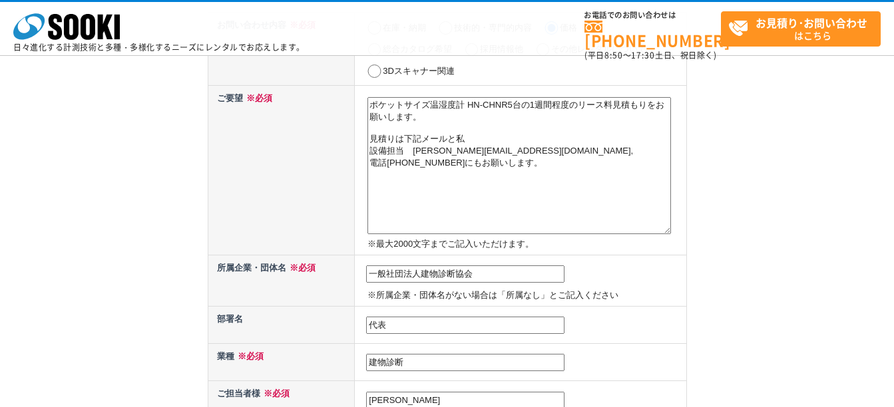
click at [505, 162] on textarea "ポケットサイズ温湿度計 HN-CHNR5台の1週間程度のリース料見積もりをお願いします。 見積りは下記メールと私 設備担当　山根隆司メールアドレスyamane…" at bounding box center [518, 165] width 303 height 137
click at [506, 159] on textarea "ポケットサイズ温湿度計 HN-CHNR5台の1週間程度のリース料見積もりをお願いします。 見積りは下記メールと私 設備担当　山根隆司メールアドレスyamane…" at bounding box center [518, 165] width 303 height 137
click at [440, 226] on textarea "ポケットサイズ温湿度計 HN-CHNR5台の1週間程度のリース料見積もりをお願いします。 見積りは下記メールと私 設備担当　山根隆司メールアドレス　yaman…" at bounding box center [518, 165] width 303 height 137
click at [385, 172] on textarea "ポケットサイズ温湿度計 HN-CHNR5台の1週間程度のリース料見積もりをお願いします。 見積りは下記メールと私 設備担当　山根隆司メールアドレス　yaman…" at bounding box center [518, 165] width 303 height 137
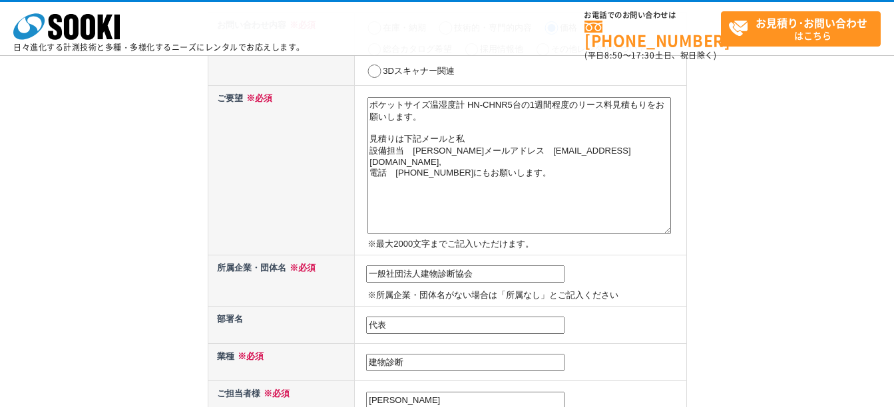
drag, startPoint x: 492, startPoint y: 212, endPoint x: 512, endPoint y: 207, distance: 20.5
click at [507, 232] on textarea "ポケットサイズ温湿度計 HN-CHNR5台の1週間程度のリース料見積もりをお願いします。 見積りは下記メールと私 設備担当　山根隆司メールアドレス　yaman…" at bounding box center [518, 165] width 303 height 137
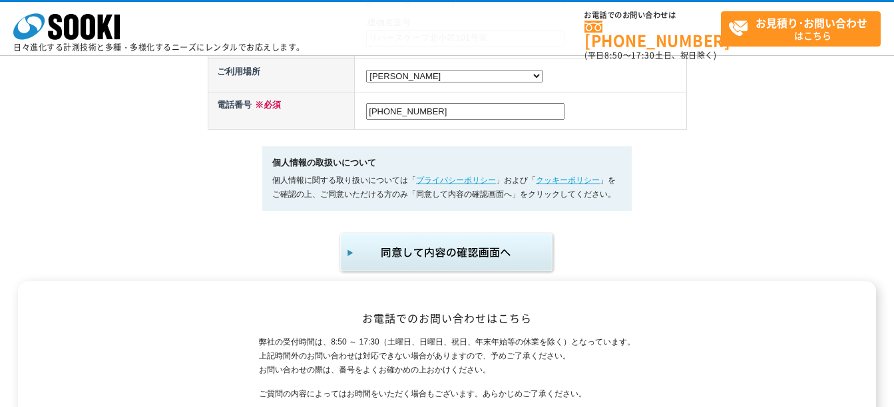
scroll to position [777, 0]
type textarea "ポケットサイズ温湿度計 HN-CHNR5台の1週間程度のリース料見積もりをお願いします。 見積りは下記メールと私 設備担当　山根隆司メールアドレス　yaman…"
click at [427, 260] on img "submit" at bounding box center [447, 252] width 218 height 44
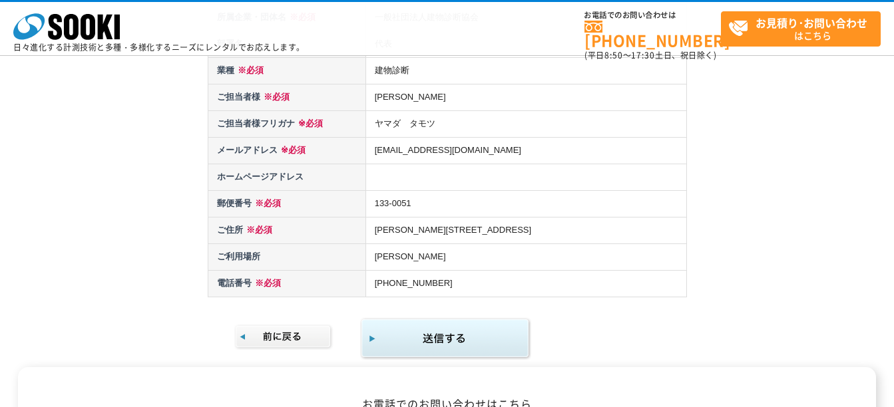
scroll to position [311, 0]
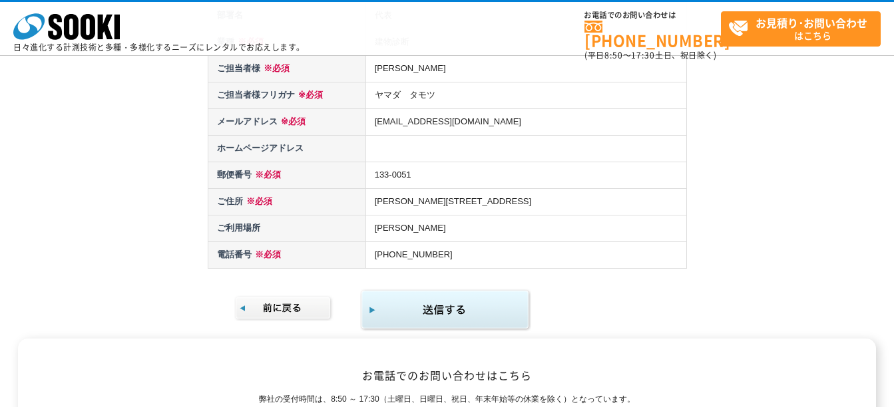
click at [453, 294] on img "submit" at bounding box center [445, 310] width 171 height 43
